Goal: Obtain resource: Download file/media

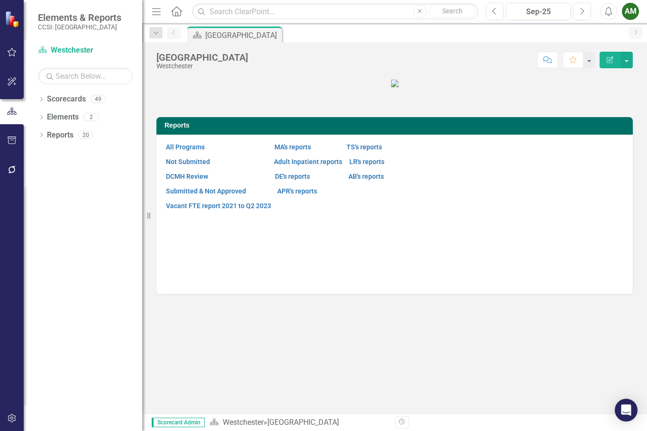
click at [554, 89] on figure at bounding box center [395, 83] width 477 height 11
click at [42, 99] on icon "Dropdown" at bounding box center [41, 100] width 7 height 5
click at [47, 117] on icon at bounding box center [47, 116] width 2 height 5
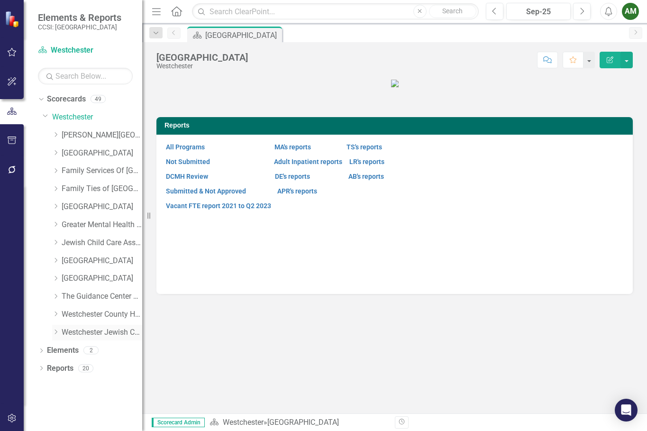
click at [55, 333] on icon "Dropdown" at bounding box center [55, 332] width 7 height 6
click at [110, 351] on link "WJCS Children's Crisis Stabilization" at bounding box center [106, 350] width 71 height 11
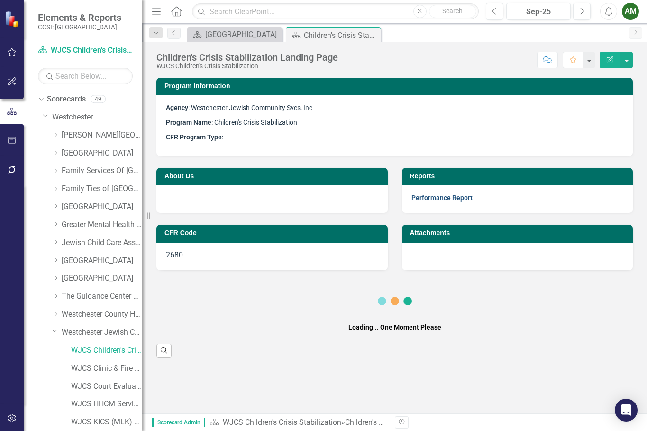
click at [424, 198] on link "Performance Report" at bounding box center [442, 198] width 61 height 8
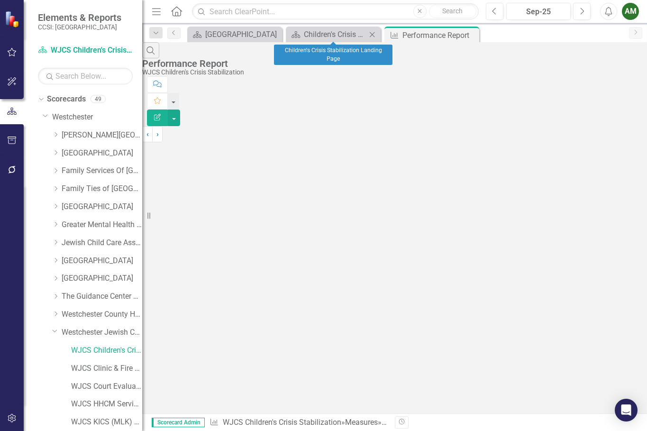
click at [372, 33] on icon "Close" at bounding box center [372, 35] width 9 height 8
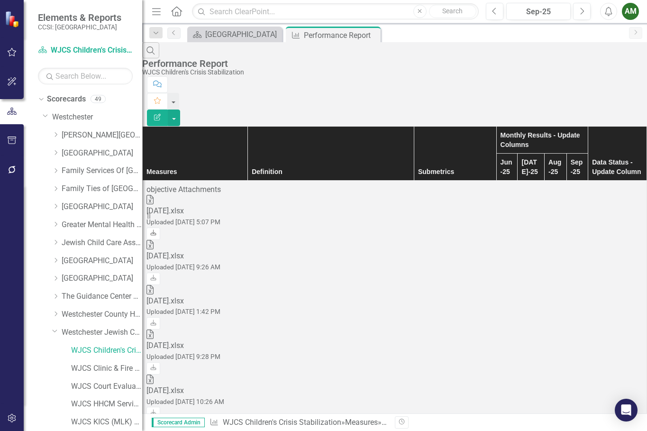
click at [157, 231] on icon "Download" at bounding box center [153, 234] width 7 height 6
click at [112, 369] on link "WJCS Clinic & Fire Prevention [PERSON_NAME]" at bounding box center [106, 368] width 71 height 11
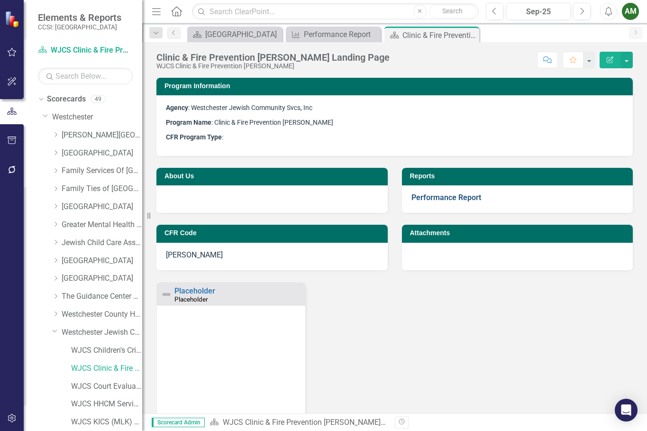
click at [446, 196] on link "Performance Report" at bounding box center [447, 197] width 70 height 9
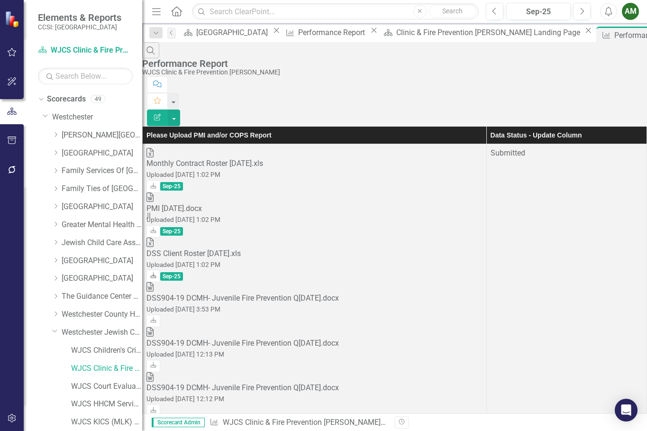
click at [157, 272] on icon at bounding box center [154, 275] width 6 height 6
click at [157, 228] on icon at bounding box center [154, 231] width 6 height 6
click at [334, 180] on div "Download Sep-25" at bounding box center [315, 186] width 336 height 12
click at [157, 184] on icon "Download" at bounding box center [153, 187] width 7 height 6
click at [370, 34] on icon "Close" at bounding box center [374, 31] width 9 height 8
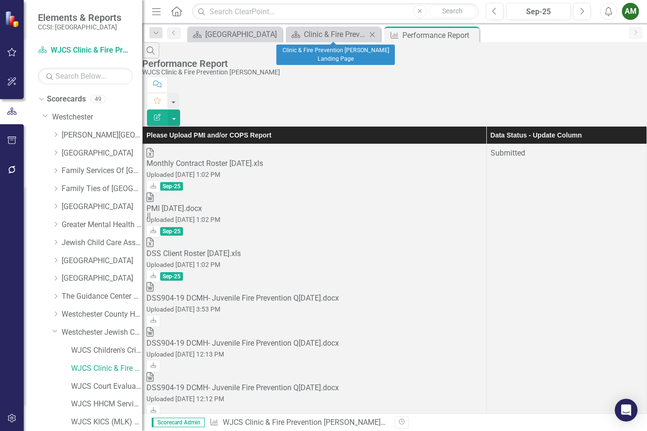
click at [375, 35] on icon "Close" at bounding box center [372, 35] width 9 height 8
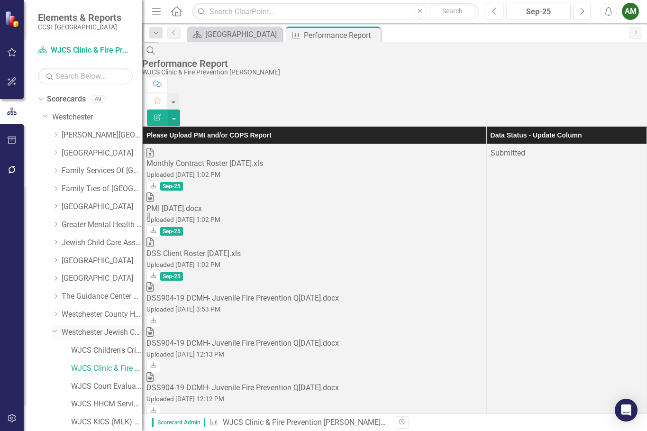
click at [51, 332] on div "Dropdown" at bounding box center [54, 330] width 8 height 7
click at [59, 222] on icon "Dropdown" at bounding box center [55, 225] width 7 height 6
click at [57, 224] on icon "Dropdown" at bounding box center [55, 223] width 6 height 7
click at [59, 331] on icon "Dropdown" at bounding box center [55, 332] width 7 height 6
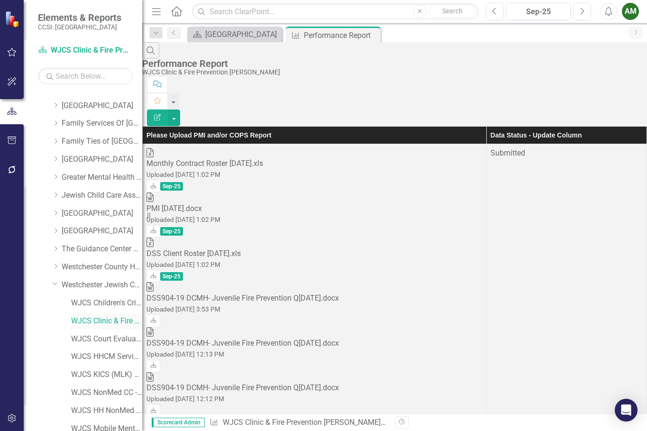
scroll to position [95, 0]
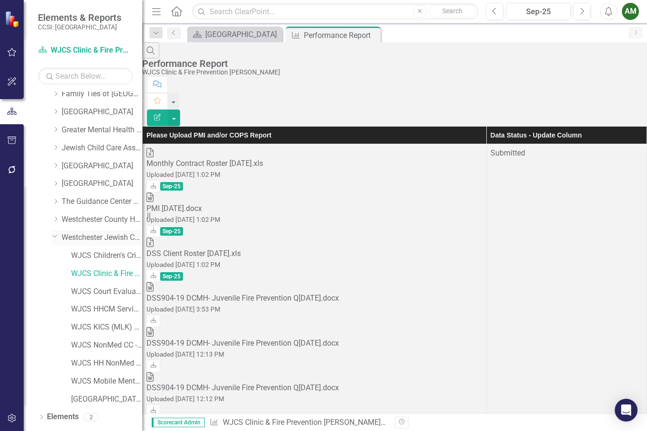
click at [53, 235] on icon "Dropdown" at bounding box center [55, 235] width 6 height 7
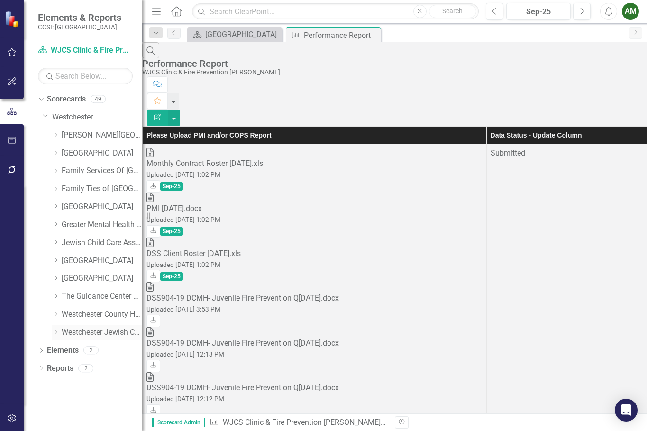
scroll to position [0, 0]
click at [28, 252] on div "Dropdown Scorecards 49 Dropdown [GEOGRAPHIC_DATA] Dropdown [PERSON_NAME][GEOGRA…" at bounding box center [83, 262] width 119 height 340
click at [56, 225] on icon at bounding box center [56, 224] width 2 height 5
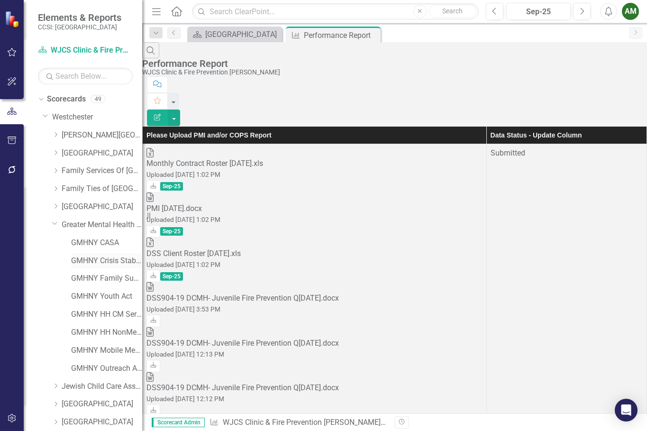
click at [98, 259] on link "GMHNY Crisis Stabilization 2680" at bounding box center [106, 261] width 71 height 11
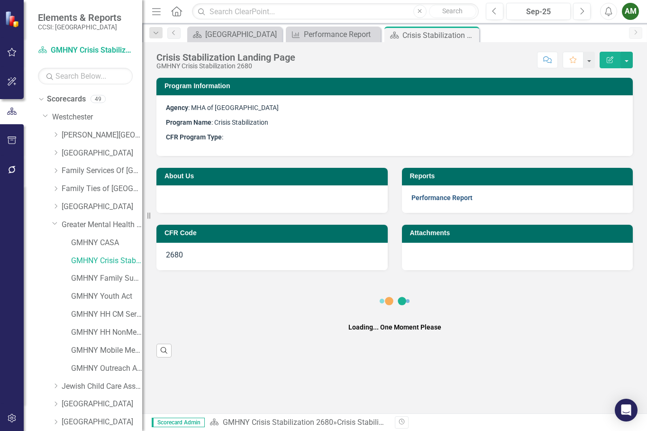
click at [443, 194] on link "Performance Report" at bounding box center [442, 198] width 61 height 8
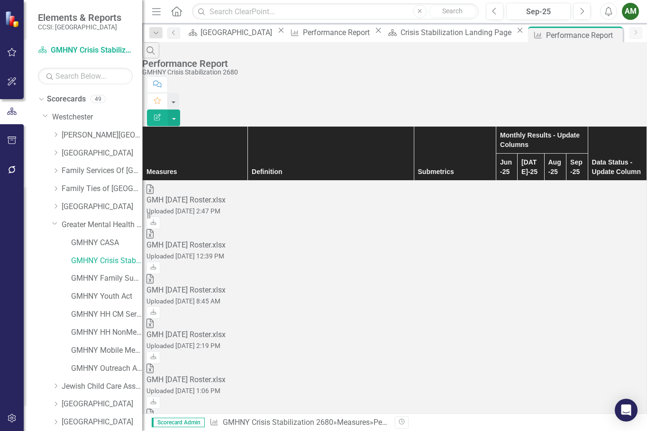
click at [157, 220] on icon "Download" at bounding box center [153, 223] width 7 height 6
click at [55, 223] on icon "Dropdown" at bounding box center [55, 223] width 6 height 7
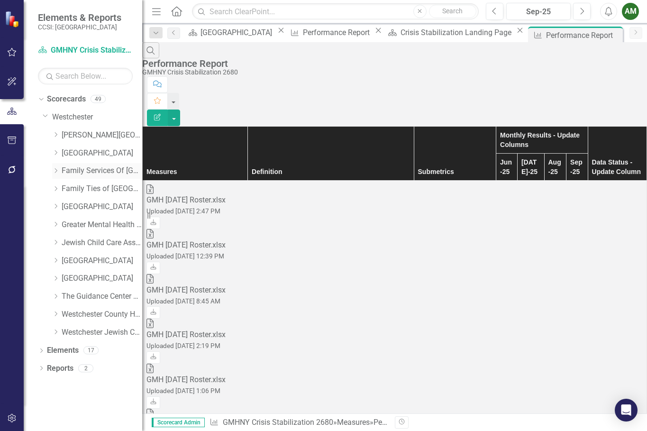
click at [57, 170] on icon at bounding box center [56, 170] width 2 height 5
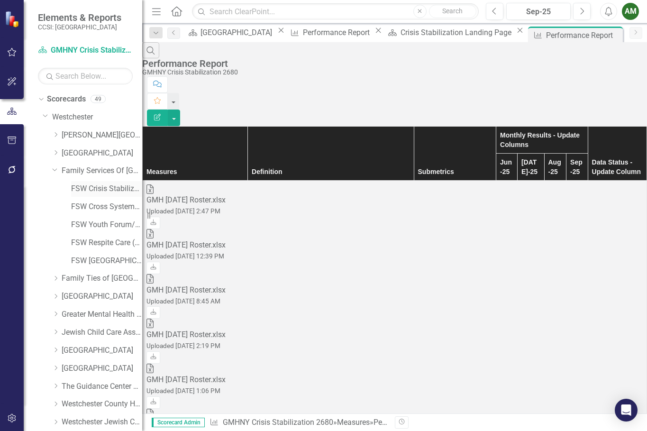
click at [97, 189] on link "FSW Crisis Stabilization" at bounding box center [106, 189] width 71 height 11
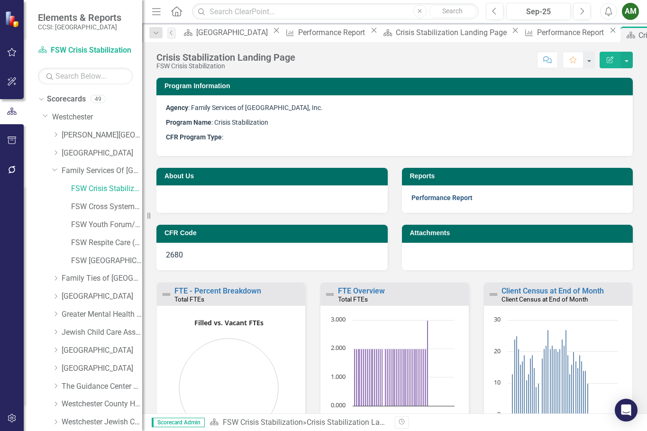
click at [425, 200] on link "Performance Report" at bounding box center [442, 198] width 61 height 8
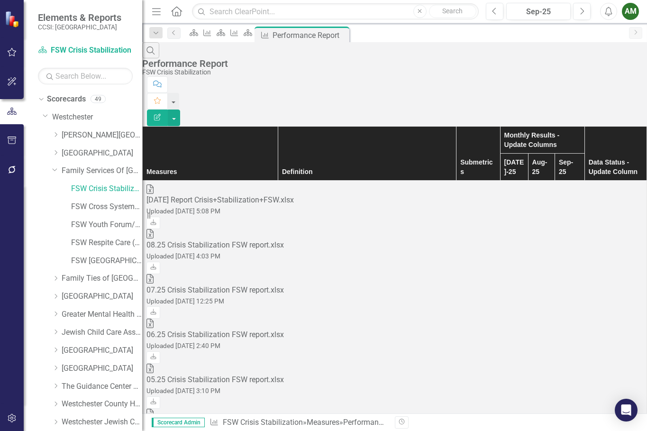
click at [41, 226] on div "Dropdown Scorecards 49 Dropdown [GEOGRAPHIC_DATA] Dropdown [PERSON_NAME][GEOGRA…" at bounding box center [90, 262] width 104 height 341
click at [157, 220] on icon "Download" at bounding box center [153, 223] width 7 height 6
click at [112, 211] on link "FSW Cross Systems Unit [PERSON_NAME]" at bounding box center [106, 207] width 71 height 11
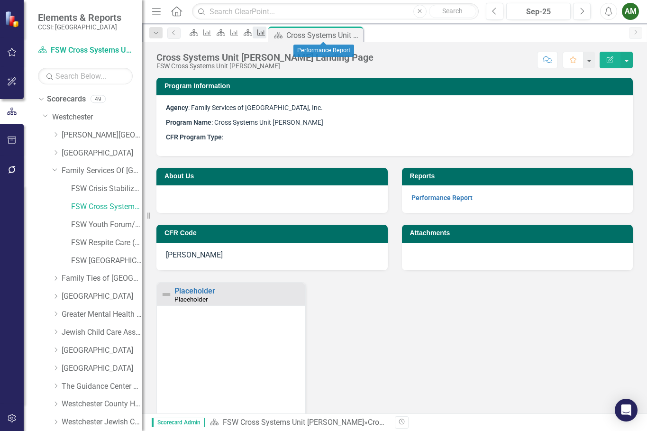
click at [266, 35] on link "Measure" at bounding box center [259, 33] width 13 height 12
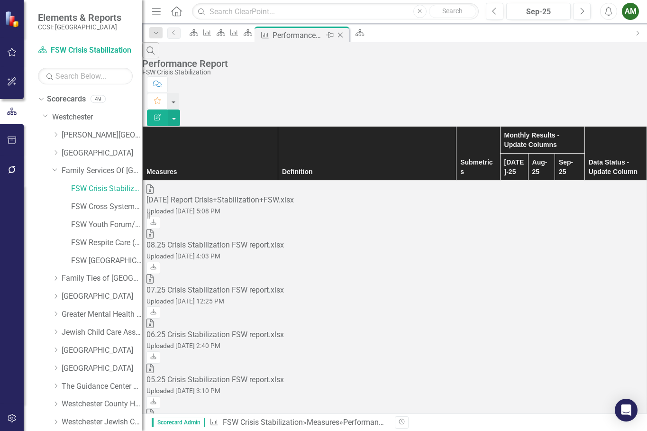
click at [345, 34] on icon "Close" at bounding box center [340, 35] width 9 height 8
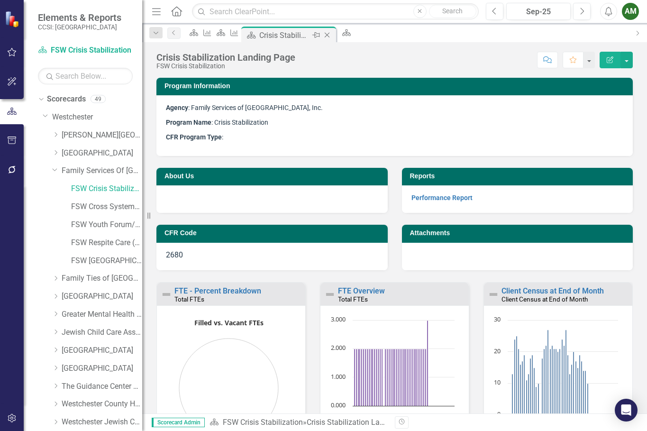
click at [330, 34] on icon at bounding box center [326, 35] width 5 height 5
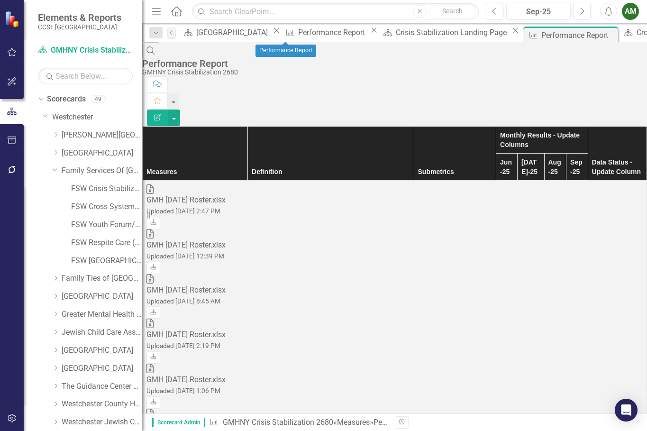
click at [370, 34] on icon "Close" at bounding box center [374, 31] width 9 height 8
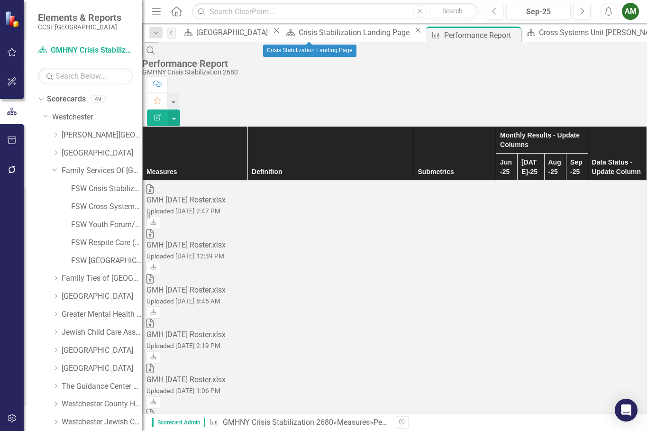
click at [414, 34] on icon "Close" at bounding box center [418, 31] width 9 height 8
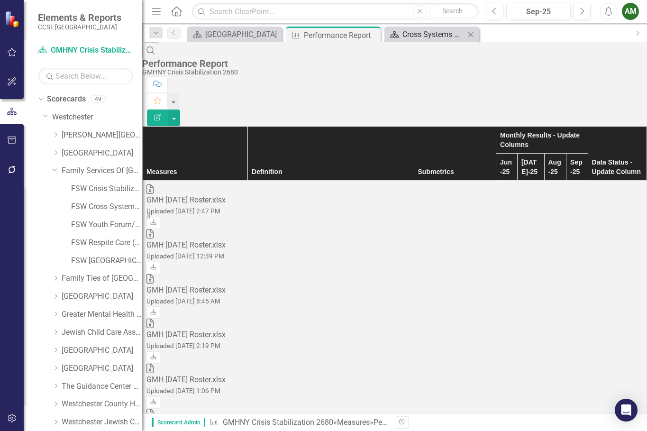
click at [423, 35] on div "Cross Systems Unit [PERSON_NAME] Landing Page" at bounding box center [434, 34] width 63 height 12
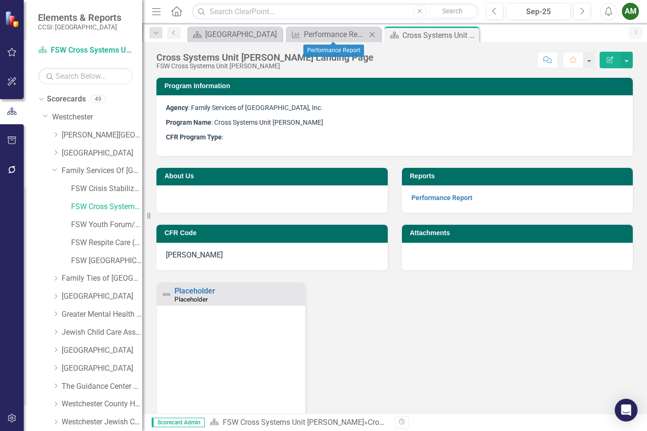
click at [372, 35] on icon "Close" at bounding box center [372, 35] width 9 height 8
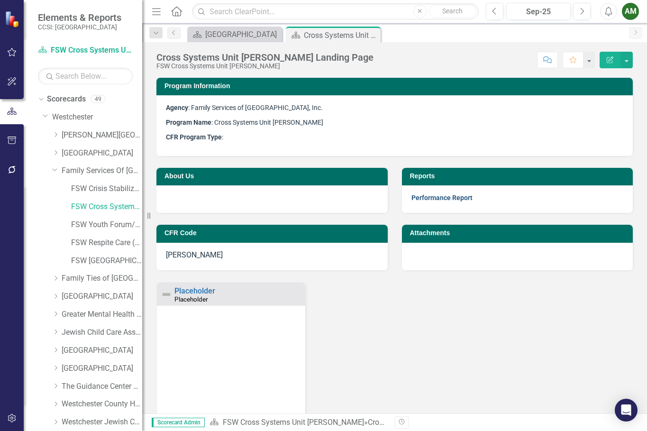
click at [445, 200] on link "Performance Report" at bounding box center [442, 198] width 61 height 8
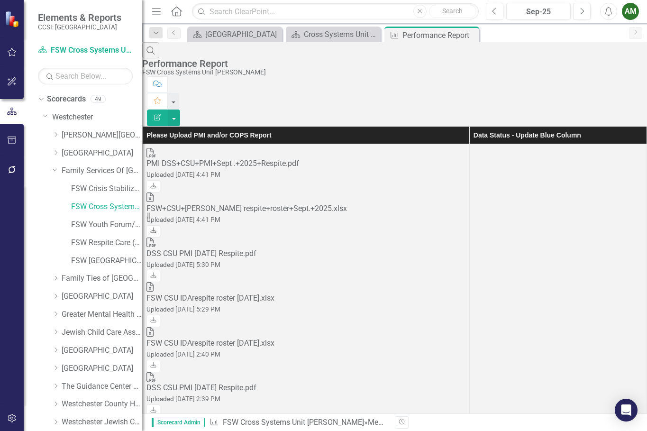
click at [157, 228] on icon "Download" at bounding box center [153, 231] width 7 height 6
click at [157, 183] on icon at bounding box center [154, 186] width 6 height 6
click at [374, 33] on icon "Close" at bounding box center [372, 35] width 9 height 8
click at [0, 0] on icon "Close" at bounding box center [0, 0] width 0 height 0
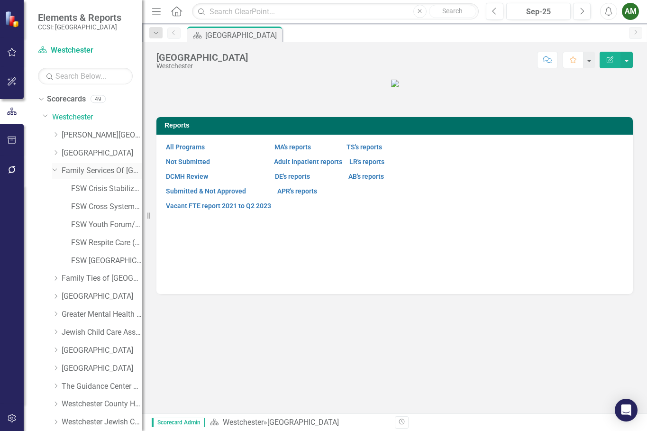
click at [55, 168] on icon "Dropdown" at bounding box center [55, 169] width 6 height 7
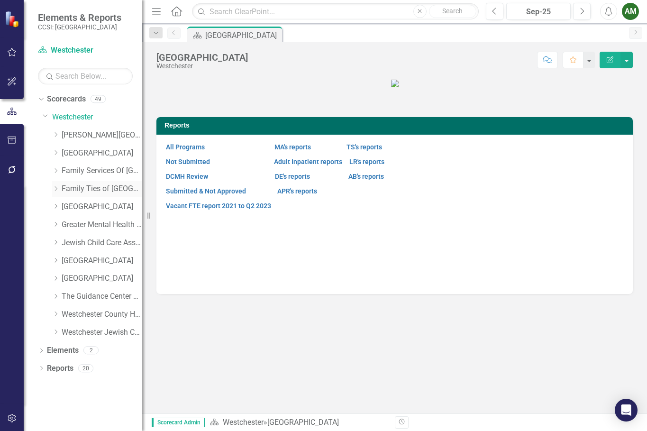
click at [58, 189] on icon "Dropdown" at bounding box center [55, 189] width 7 height 6
click at [75, 209] on link "FT Crisis Stabilization" at bounding box center [106, 207] width 71 height 11
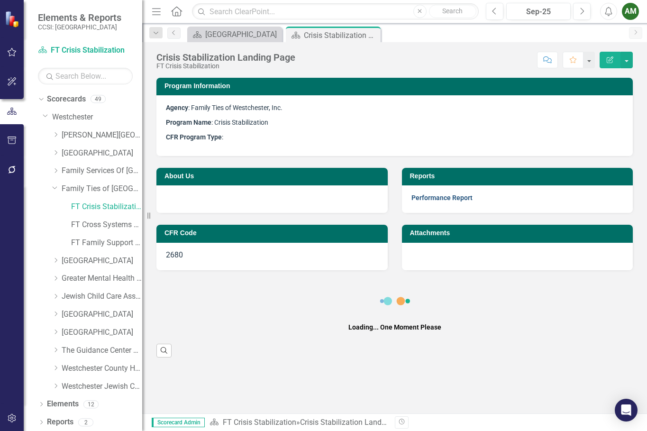
click at [427, 197] on link "Performance Report" at bounding box center [442, 198] width 61 height 8
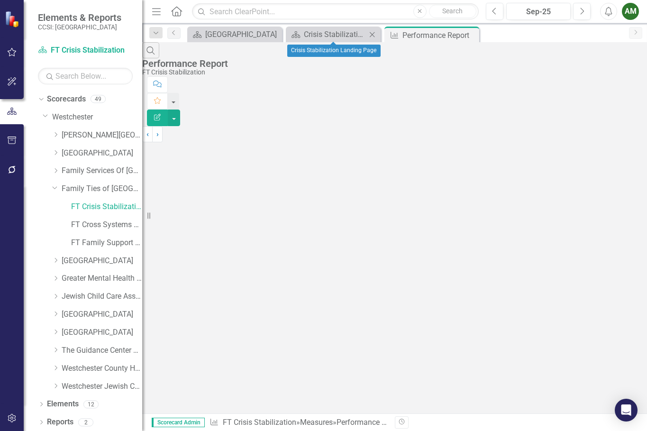
click at [374, 35] on icon "Close" at bounding box center [372, 35] width 9 height 8
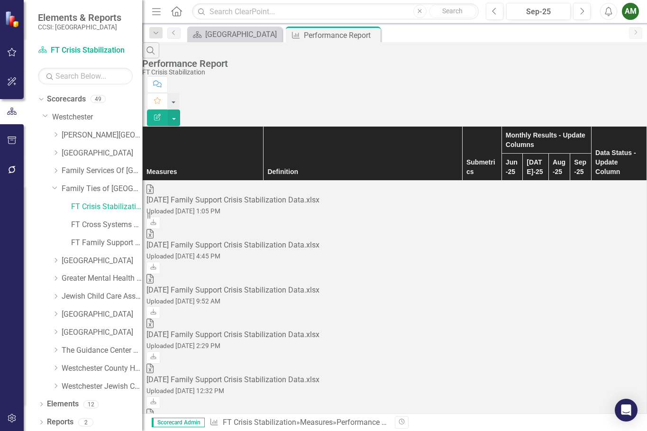
click at [360, 62] on div "Search Performance Report FT Crisis Stabilization" at bounding box center [394, 59] width 505 height 34
click at [160, 217] on link "Download" at bounding box center [154, 223] width 14 height 12
click at [93, 226] on link "FT Cross Systems Unit [PERSON_NAME]" at bounding box center [106, 225] width 71 height 11
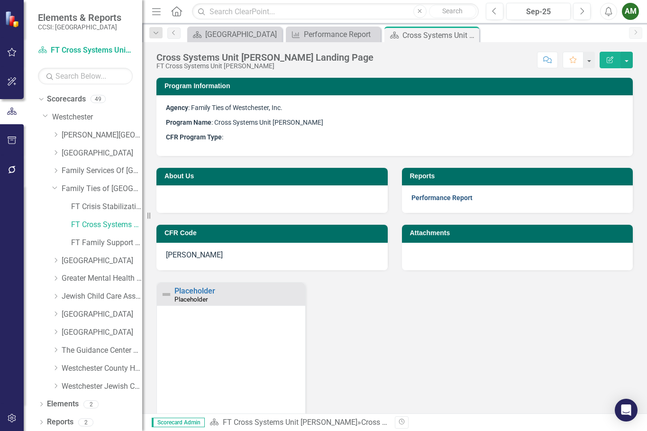
click at [431, 195] on link "Performance Report" at bounding box center [442, 198] width 61 height 8
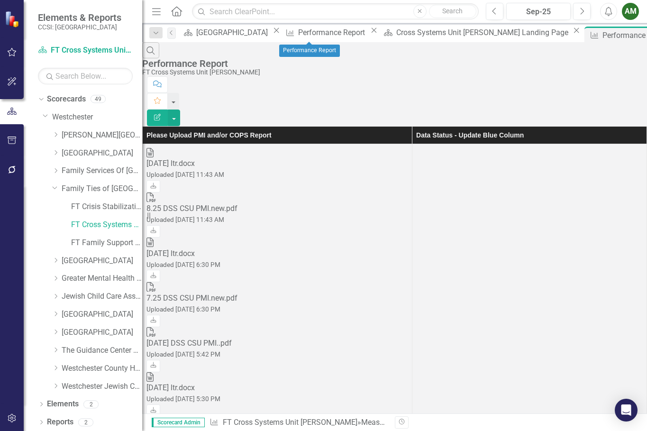
click at [370, 33] on icon "Close" at bounding box center [374, 31] width 9 height 8
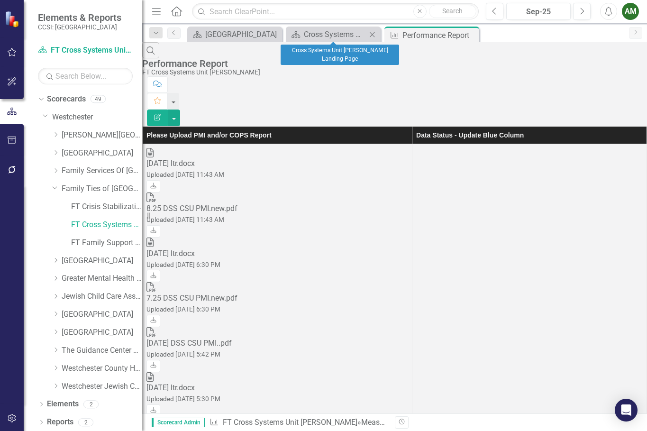
click at [369, 33] on icon "Close" at bounding box center [372, 35] width 9 height 8
